Goal: Use online tool/utility: Utilize a website feature to perform a specific function

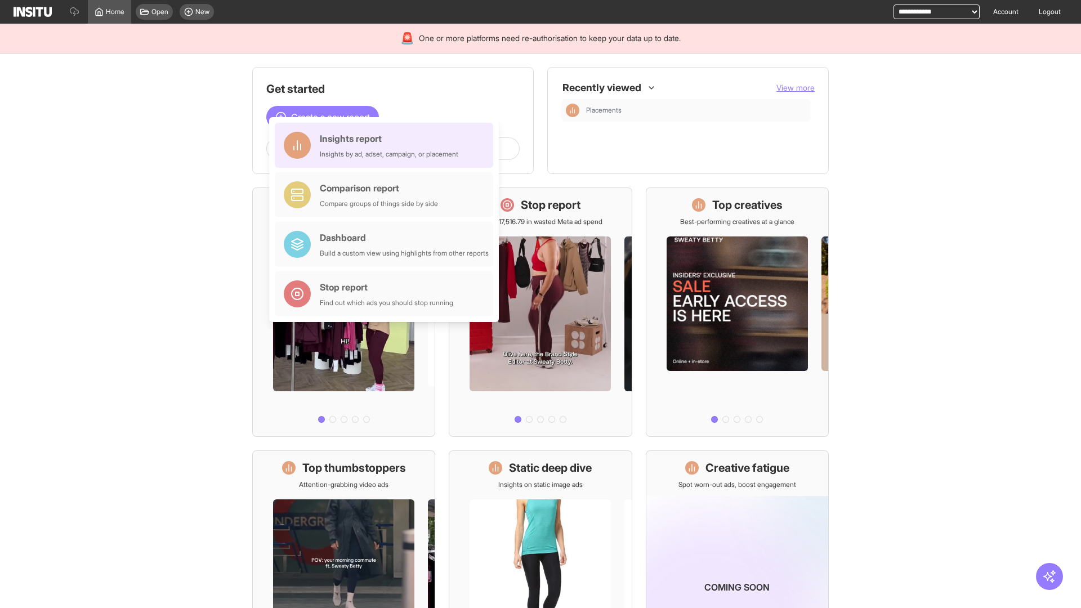
click at [387, 145] on div "Insights report Insights by ad, adset, campaign, or placement" at bounding box center [389, 145] width 139 height 27
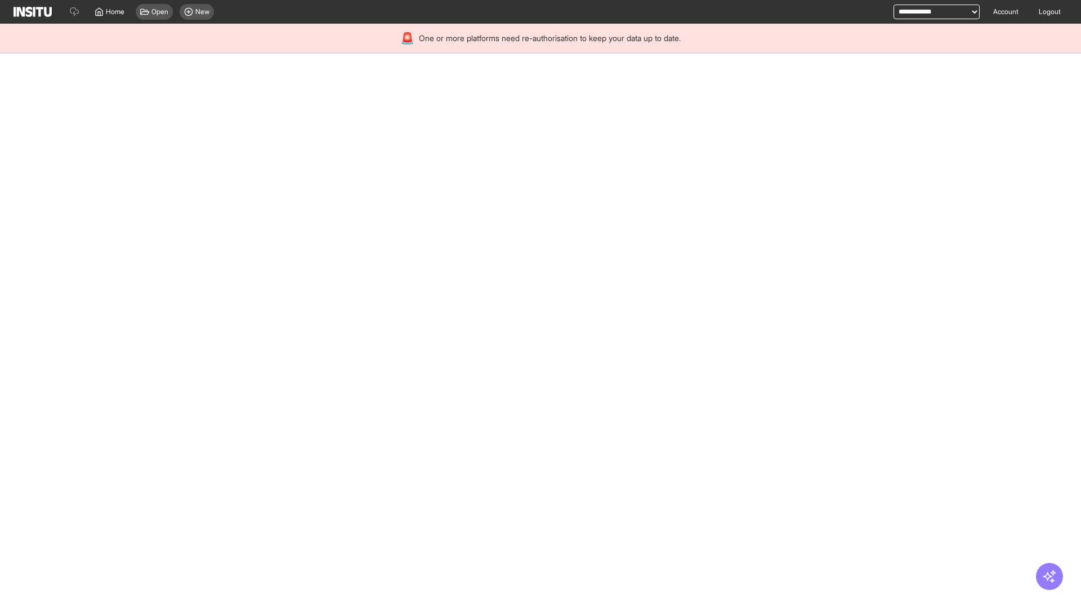
select select "**"
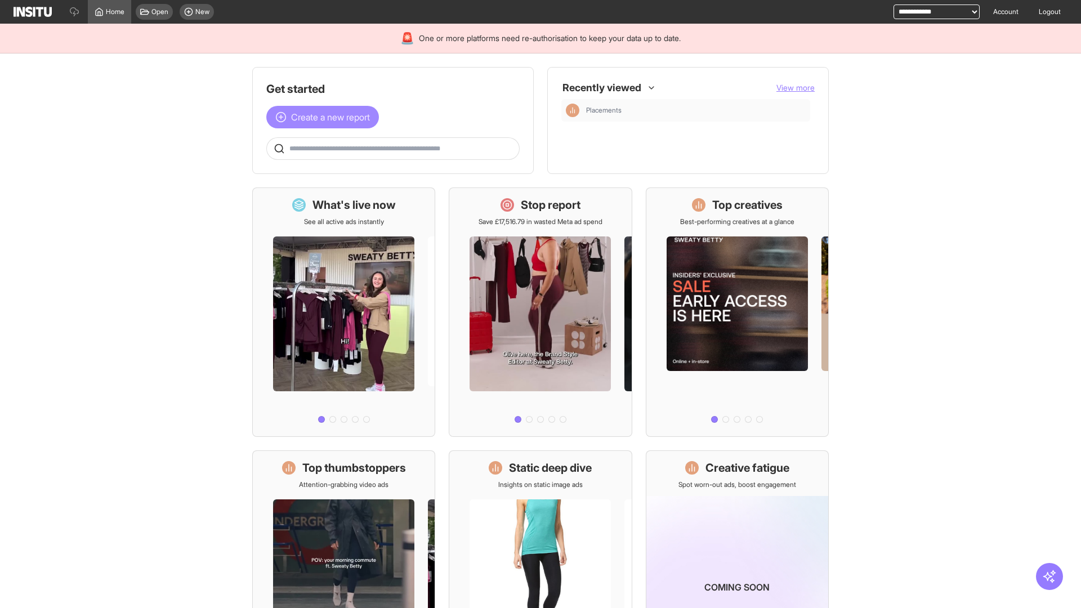
click at [326, 117] on span "Create a new report" at bounding box center [330, 117] width 79 height 14
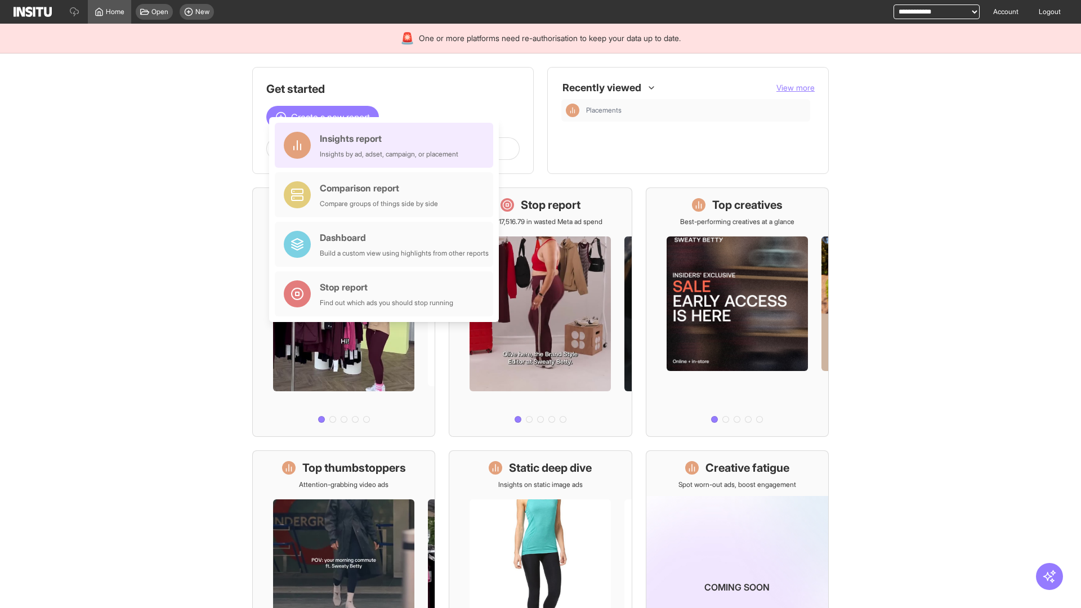
click at [387, 145] on div "Insights report Insights by ad, adset, campaign, or placement" at bounding box center [389, 145] width 139 height 27
